Goal: Communication & Community: Participate in discussion

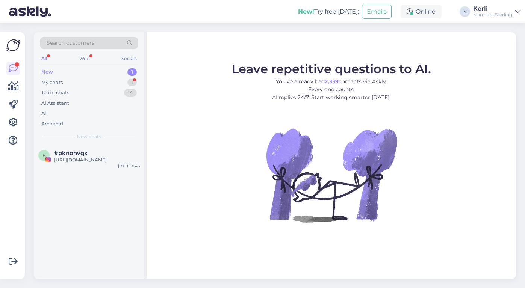
click at [80, 80] on div "My chats 1" at bounding box center [89, 82] width 98 height 11
click at [75, 154] on span "Jurgita Rastapkevičienė" at bounding box center [78, 153] width 49 height 7
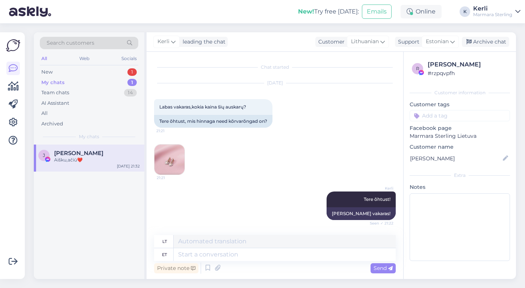
scroll to position [291, 0]
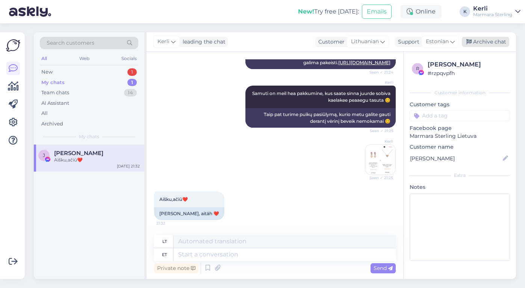
click at [480, 39] on div "Archive chat" at bounding box center [485, 42] width 47 height 10
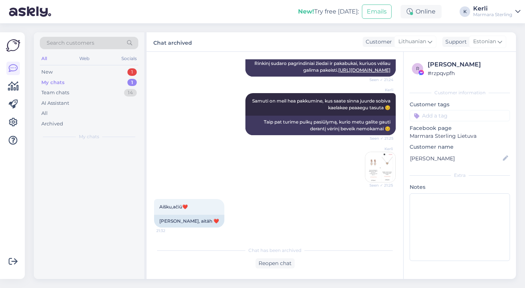
scroll to position [283, 0]
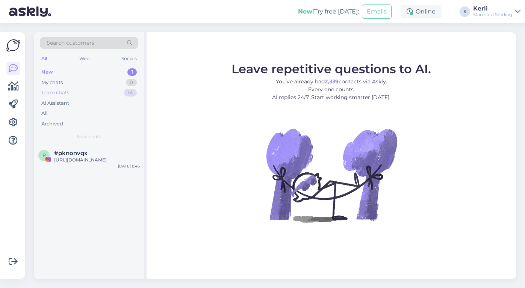
click at [76, 92] on div "Team chats 14" at bounding box center [89, 93] width 98 height 11
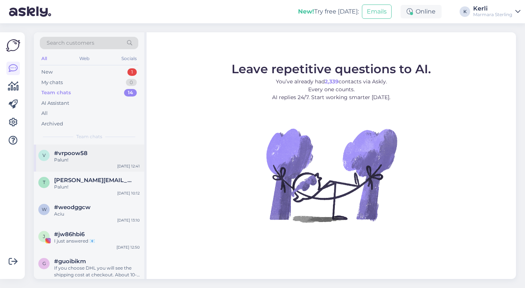
click at [90, 156] on div "#vrpoow58" at bounding box center [97, 153] width 86 height 7
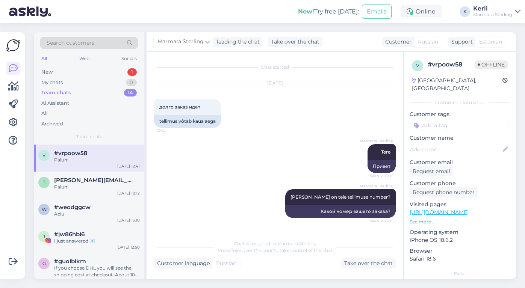
scroll to position [1809, 0]
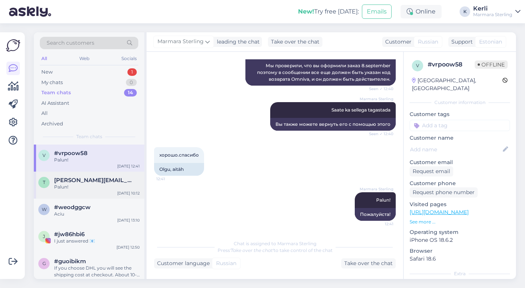
click at [78, 191] on div "t tanya-solnce5@mail.ru Palun! Sep 12 10:12" at bounding box center [89, 185] width 110 height 27
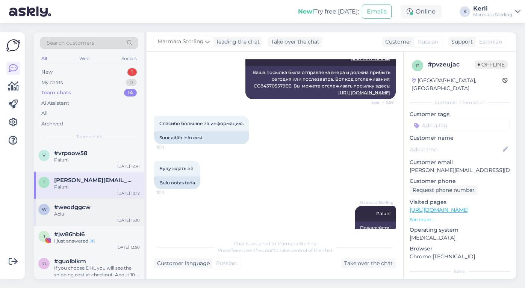
click at [76, 208] on span "#weodggcw" at bounding box center [72, 207] width 36 height 7
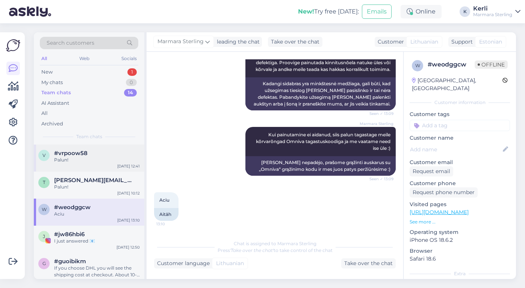
click at [86, 149] on div "v #vrpoow58 Palun! Sep 12 12:41" at bounding box center [89, 158] width 110 height 27
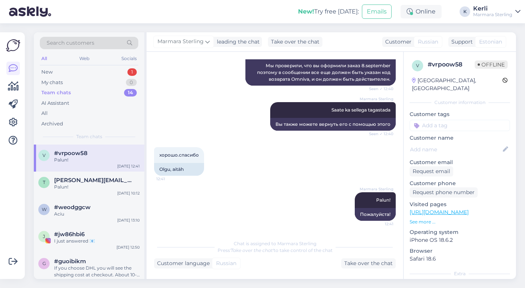
click at [32, 10] on img at bounding box center [30, 11] width 42 height 23
click at [32, 13] on img at bounding box center [30, 11] width 42 height 23
